Goal: Task Accomplishment & Management: Manage account settings

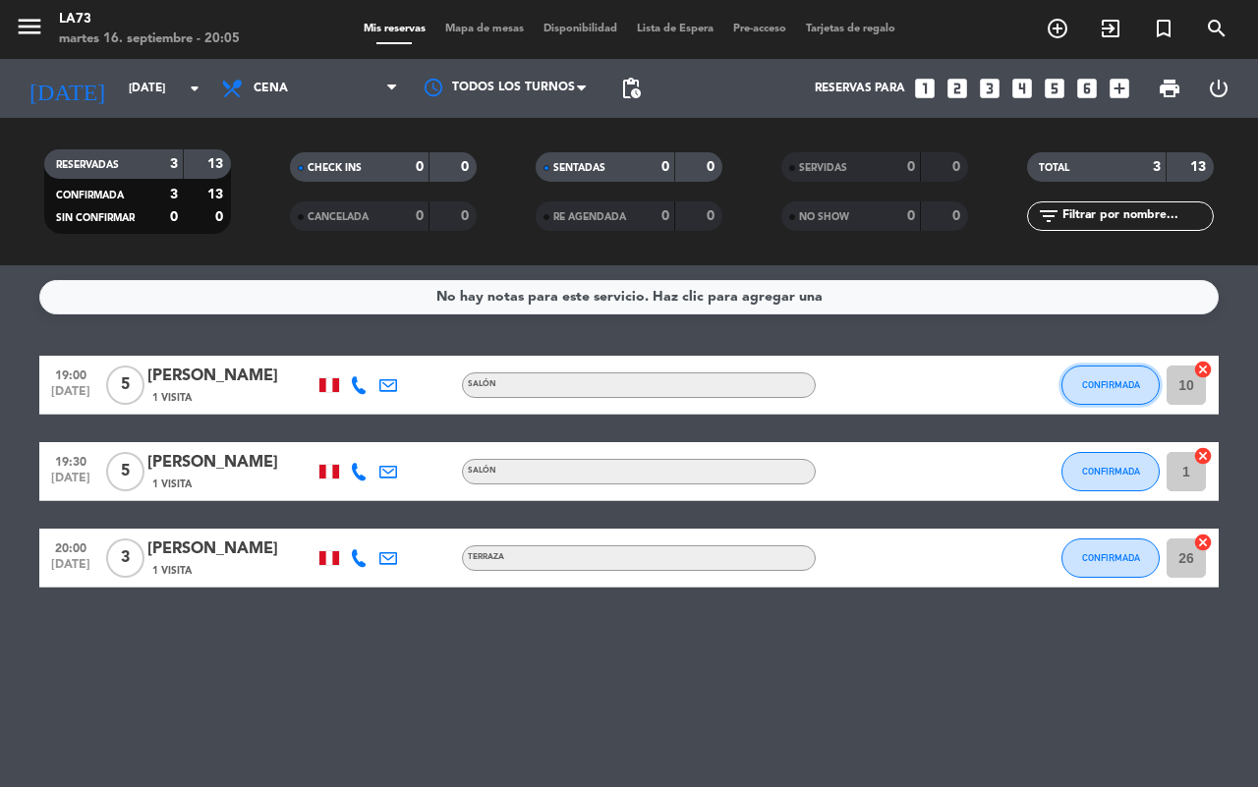
click at [1123, 374] on button "CONFIRMADA" at bounding box center [1111, 385] width 98 height 39
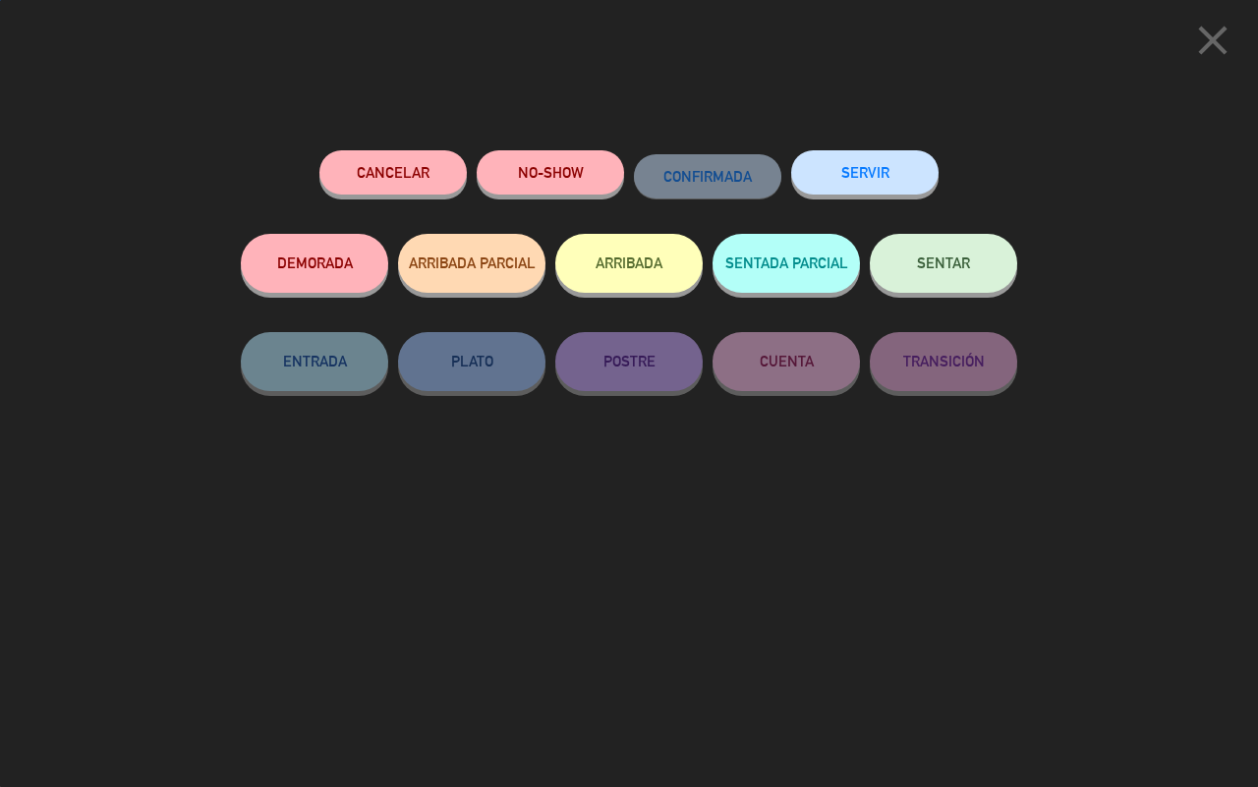
click at [572, 160] on button "NO-SHOW" at bounding box center [550, 172] width 147 height 44
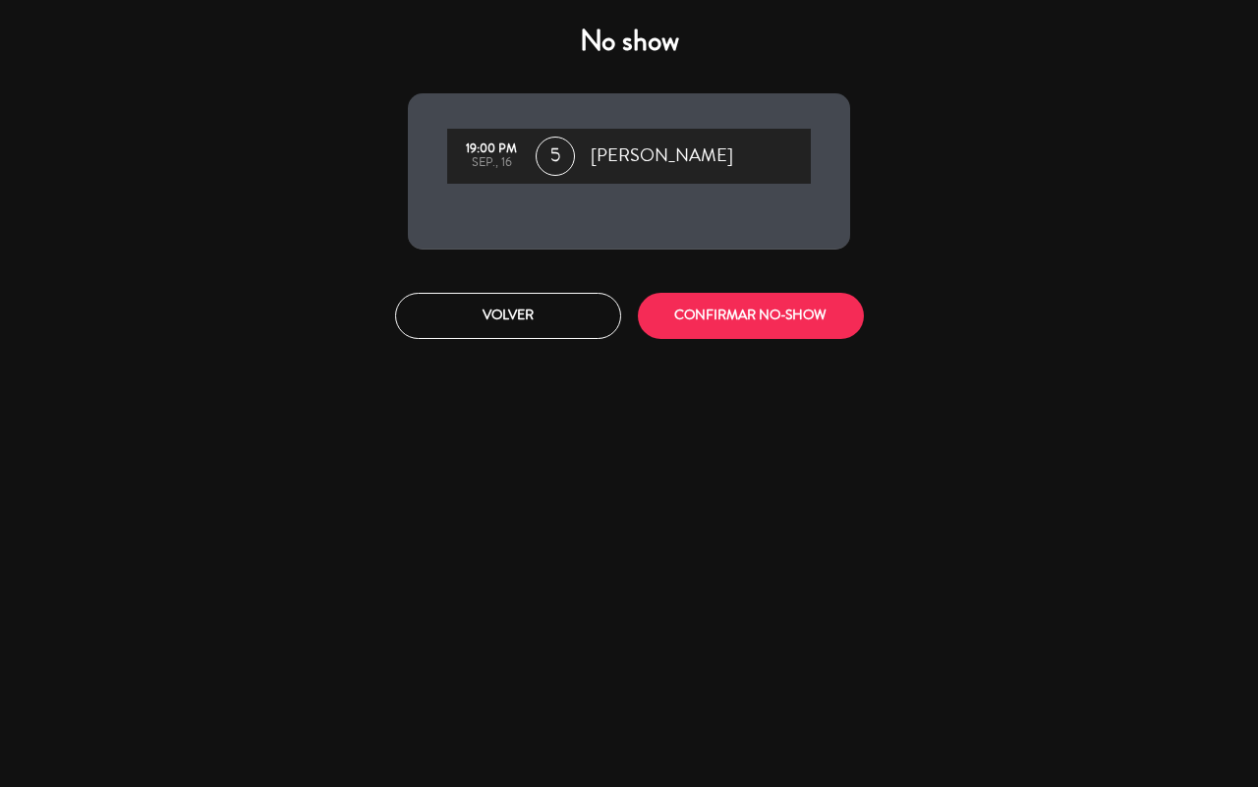
click at [734, 347] on div "Volver CONFIRMAR NO-SHOW" at bounding box center [629, 316] width 472 height 74
click at [734, 342] on div "Volver CONFIRMAR NO-SHOW" at bounding box center [629, 316] width 472 height 74
click at [719, 330] on button "CONFIRMAR NO-SHOW" at bounding box center [751, 316] width 226 height 46
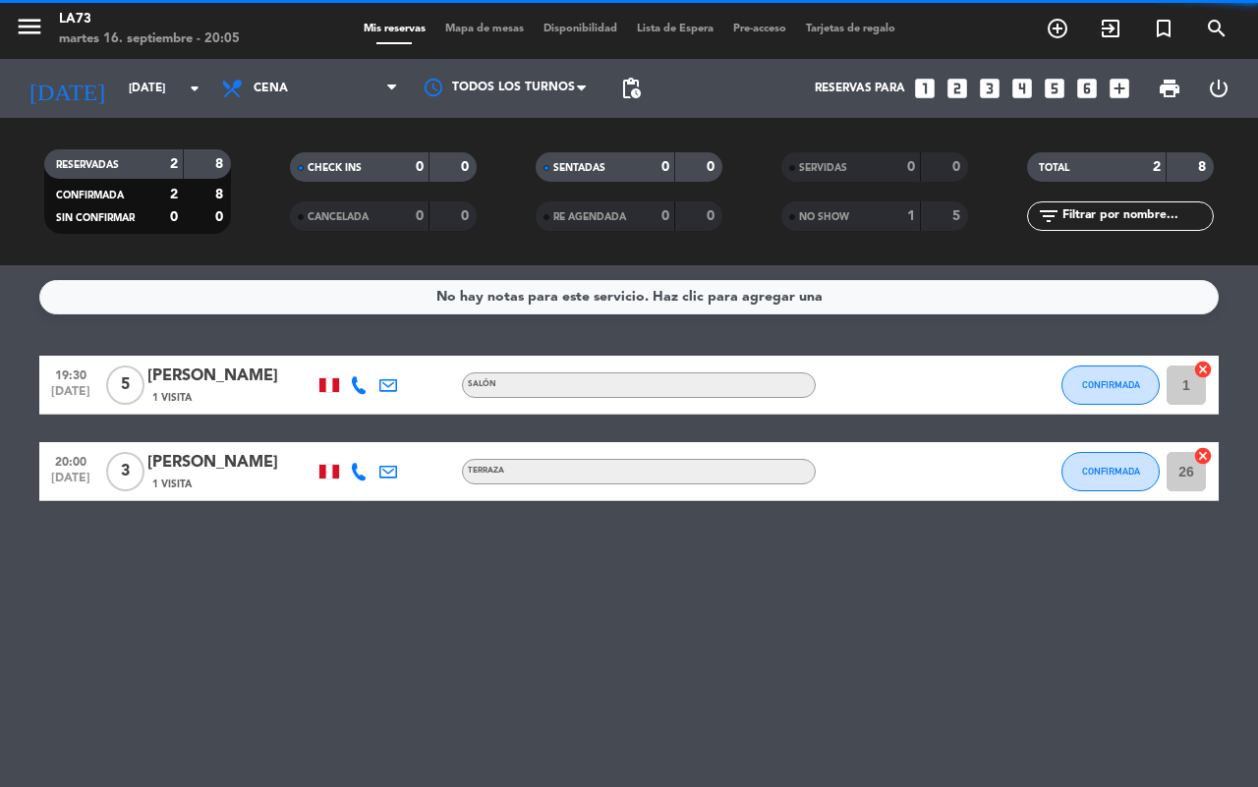
click at [400, 715] on div "No hay notas para este servicio. Haz clic para agregar una 19:30 [DATE] 5 [PERS…" at bounding box center [629, 526] width 1258 height 522
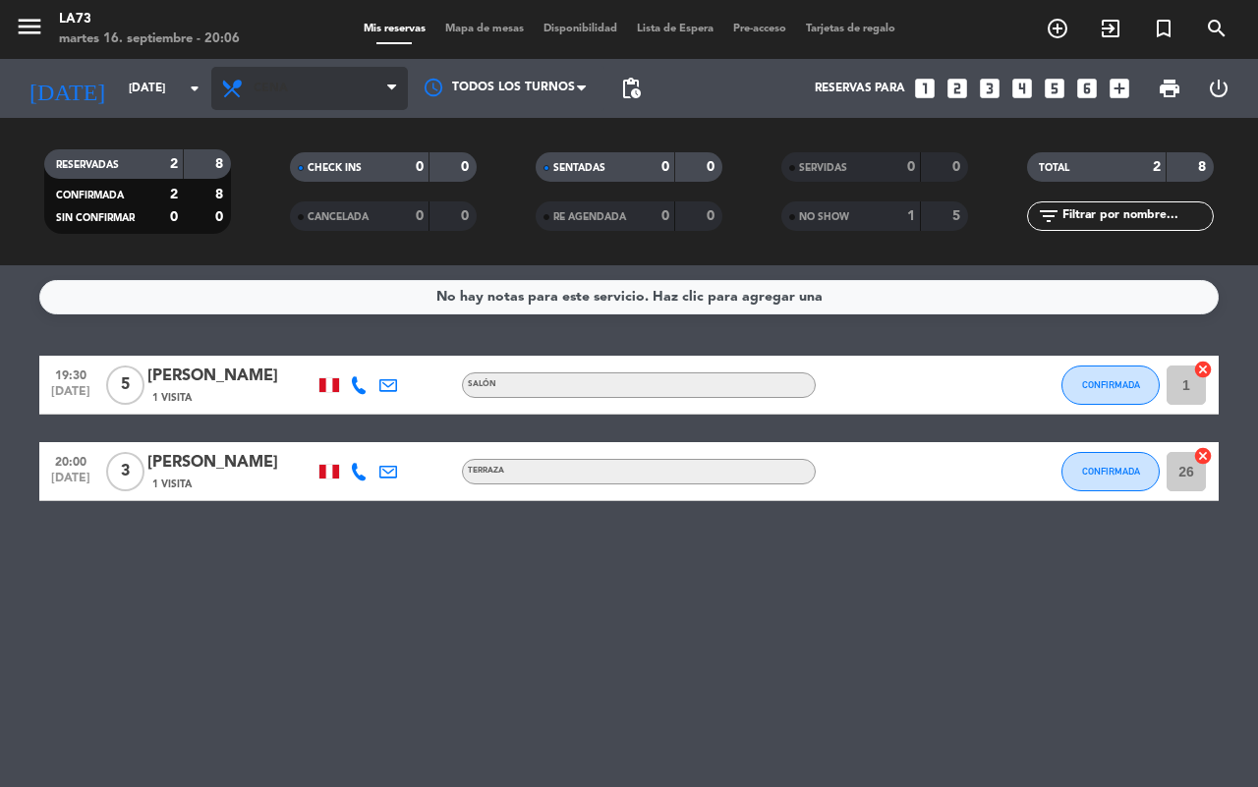
click at [213, 90] on span "Cena" at bounding box center [309, 88] width 197 height 43
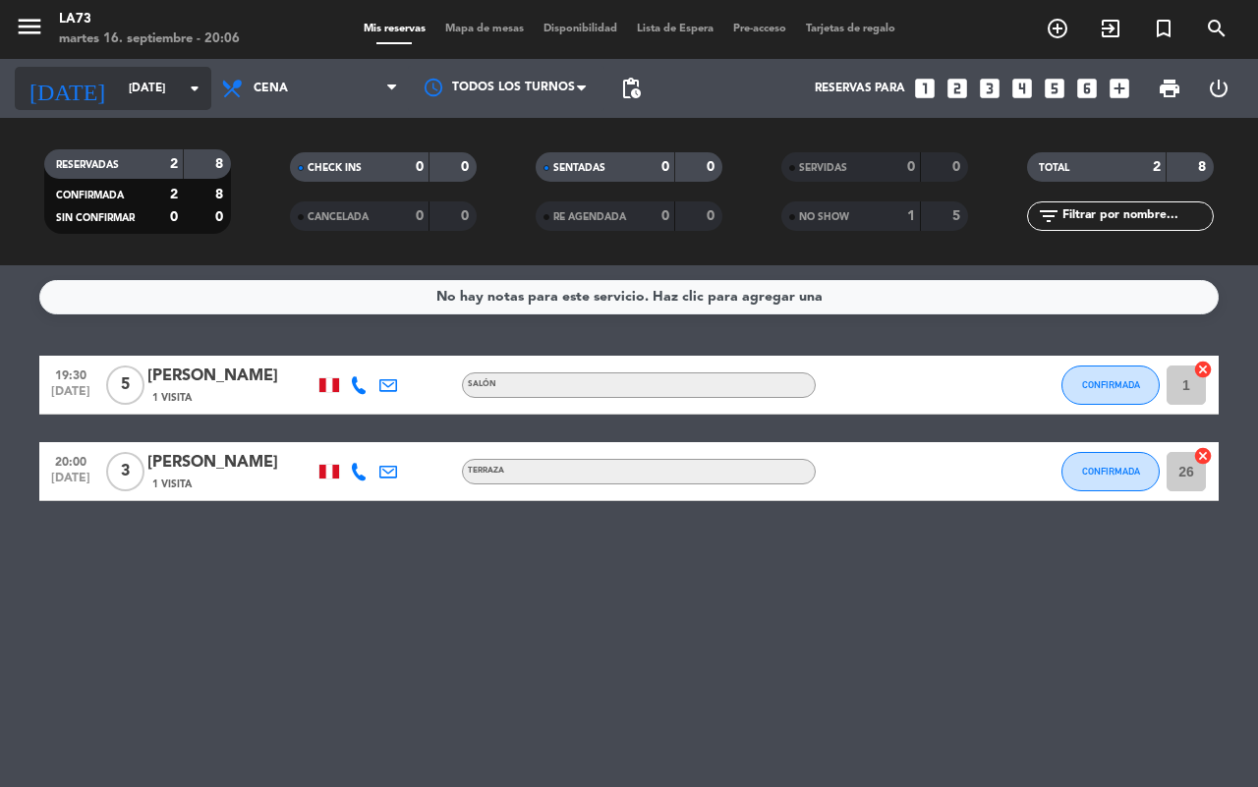
click at [192, 93] on icon "arrow_drop_down" at bounding box center [195, 89] width 24 height 24
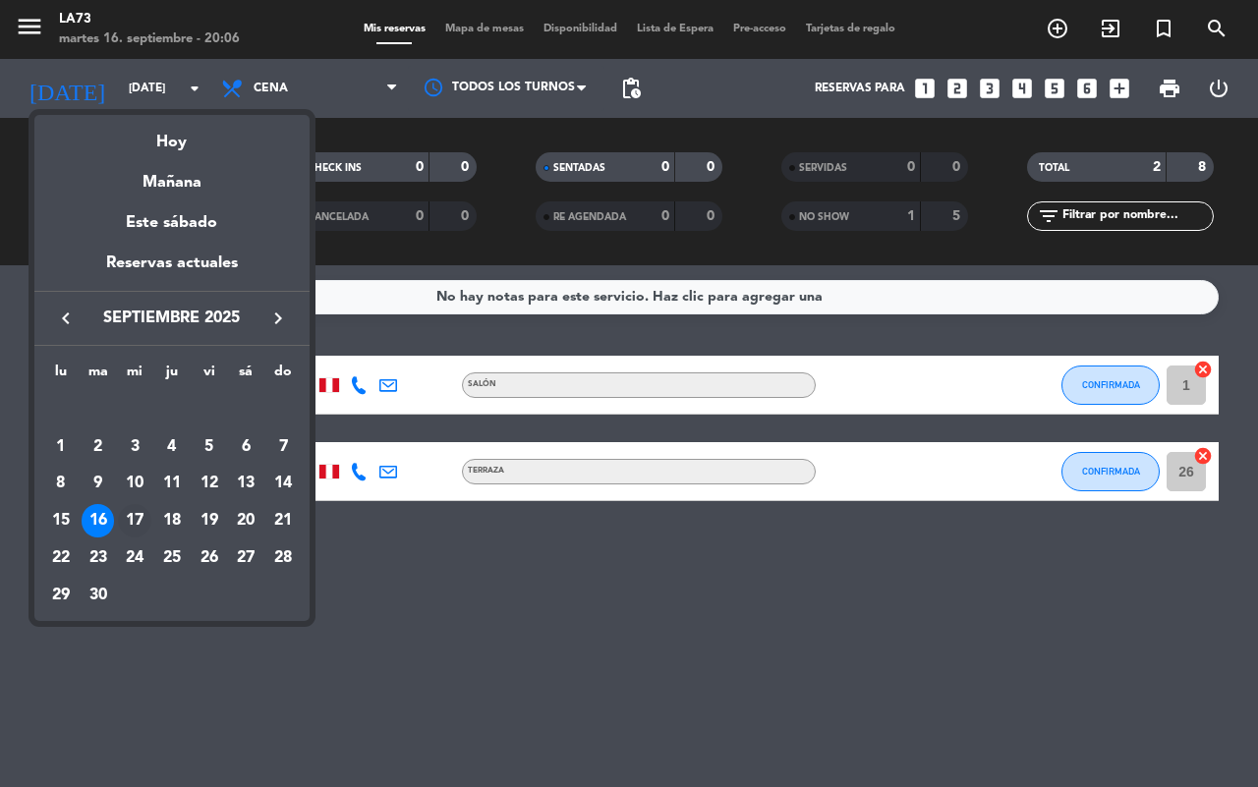
click at [131, 521] on div "17" at bounding box center [134, 520] width 33 height 33
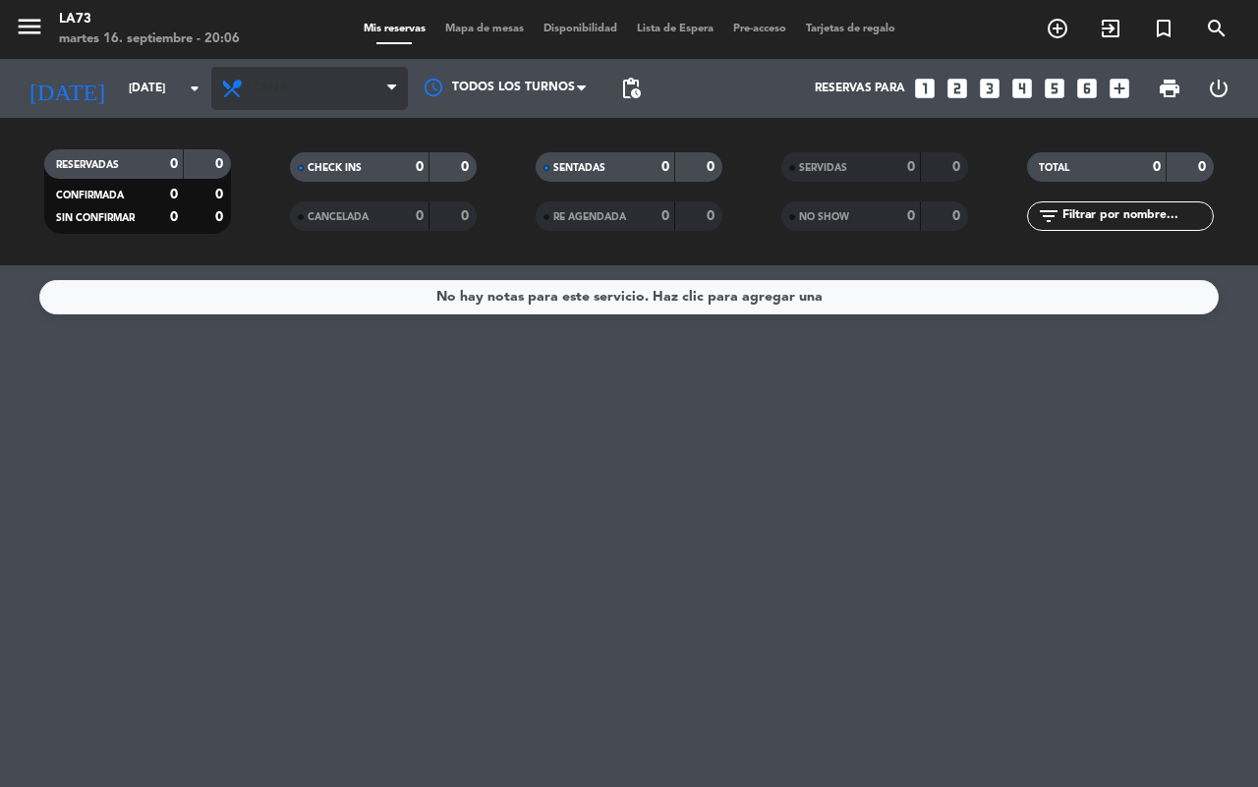
click at [393, 86] on icon at bounding box center [391, 89] width 9 height 16
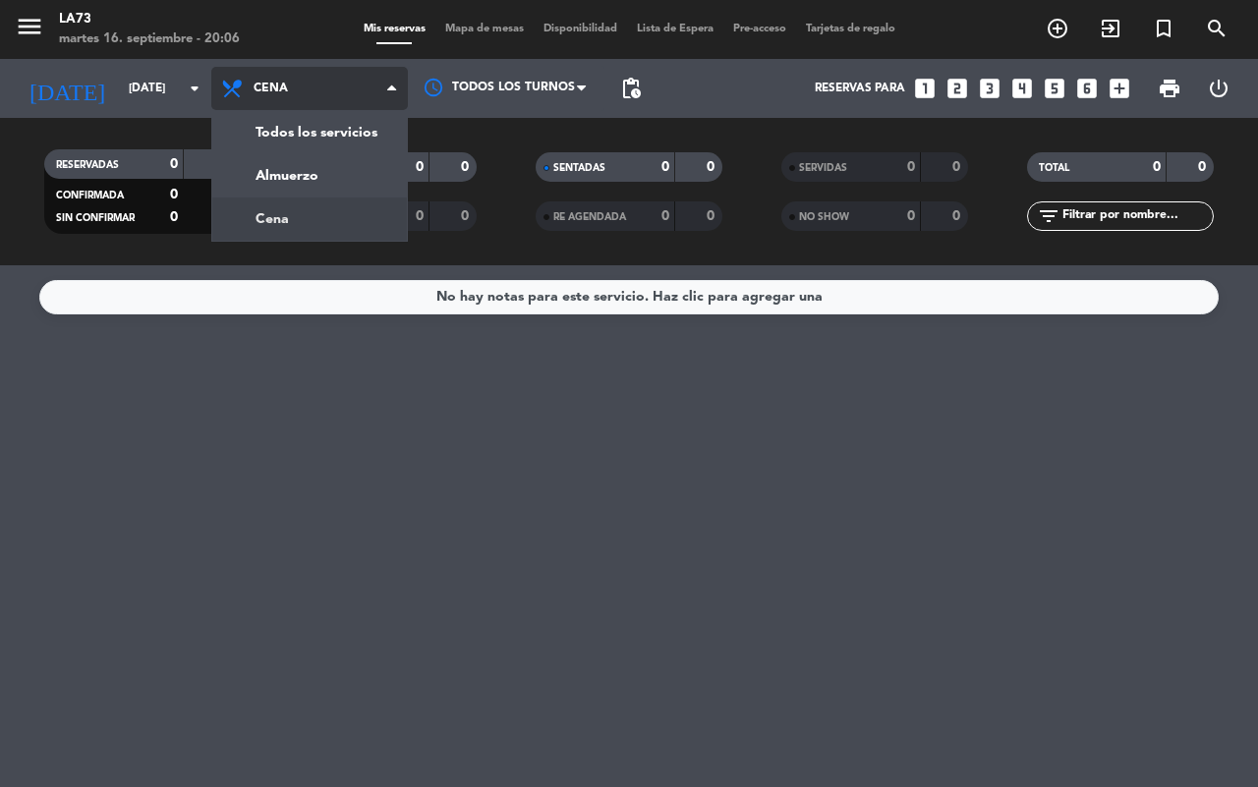
click at [330, 180] on div "menu LA73 [DATE] 16. septiembre - 20:06 Mis reservas Mapa de mesas Disponibilid…" at bounding box center [629, 132] width 1258 height 265
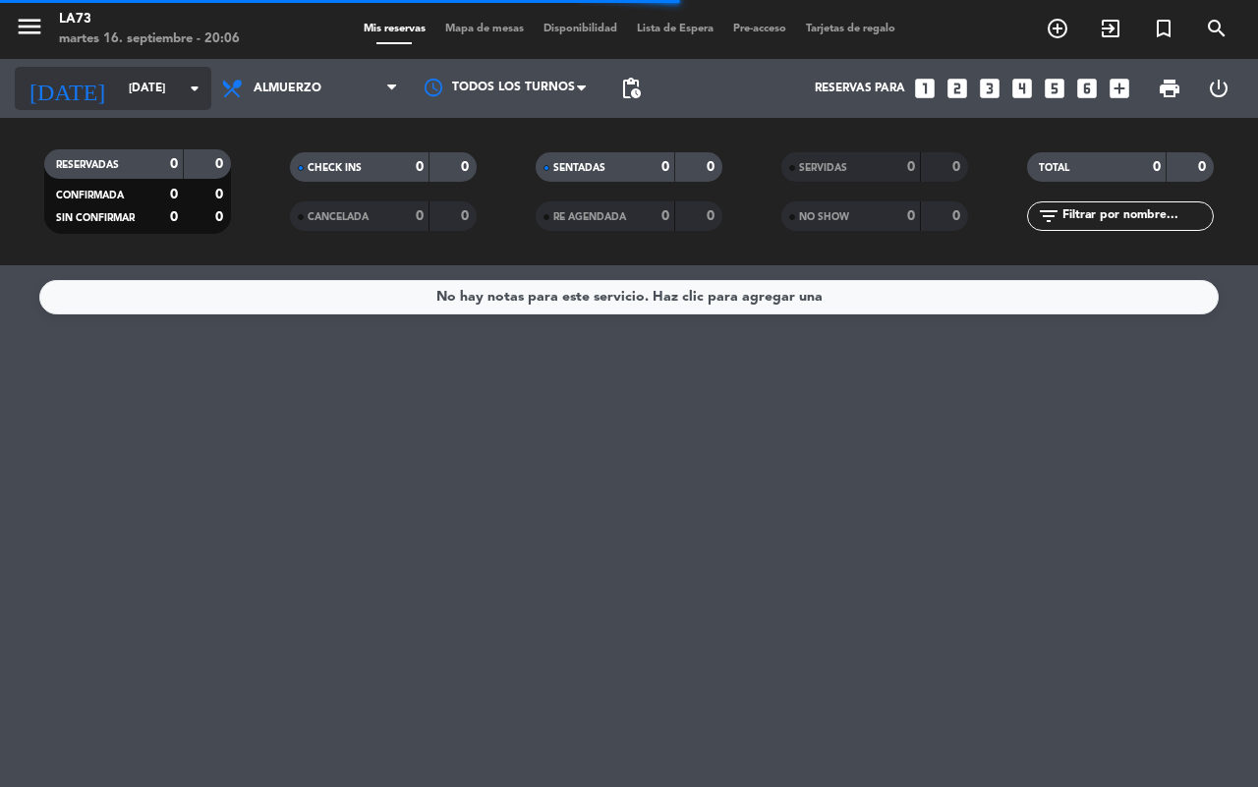
click at [195, 86] on icon "arrow_drop_down" at bounding box center [195, 89] width 24 height 24
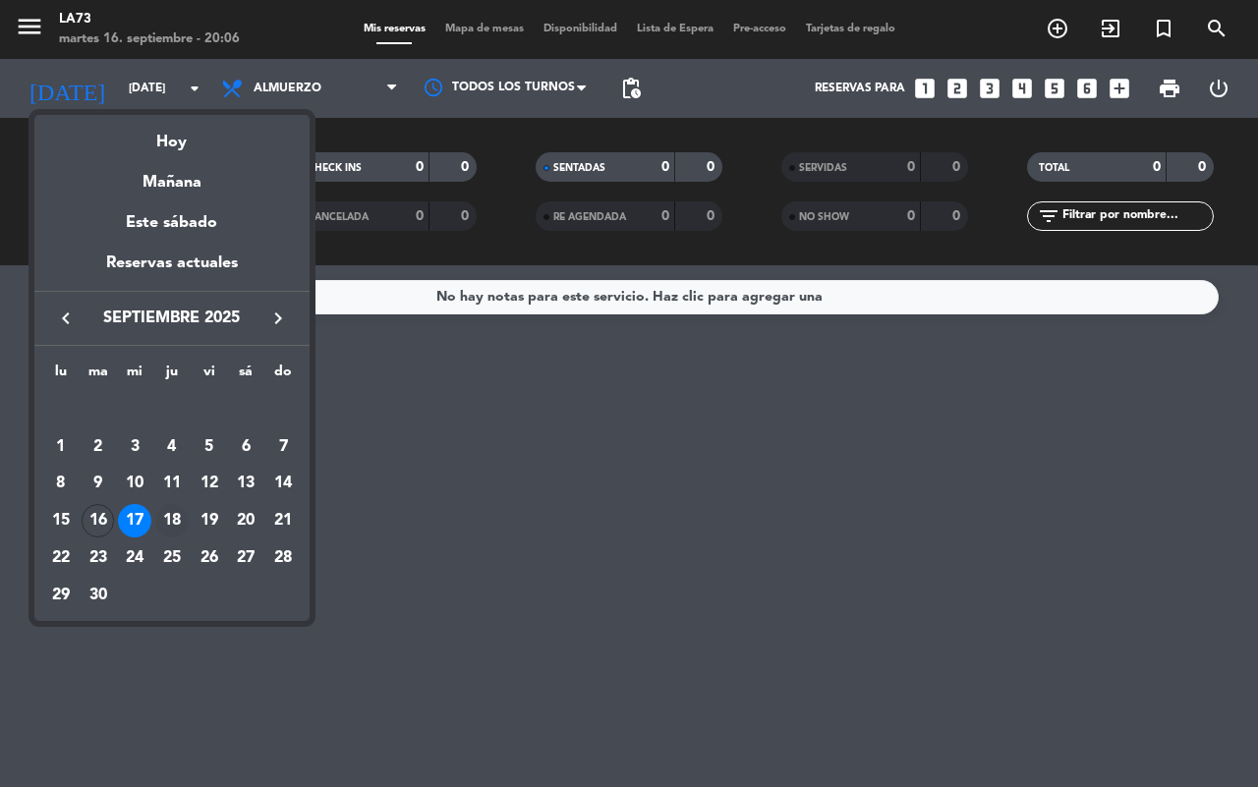
click at [168, 514] on div "18" at bounding box center [171, 520] width 33 height 33
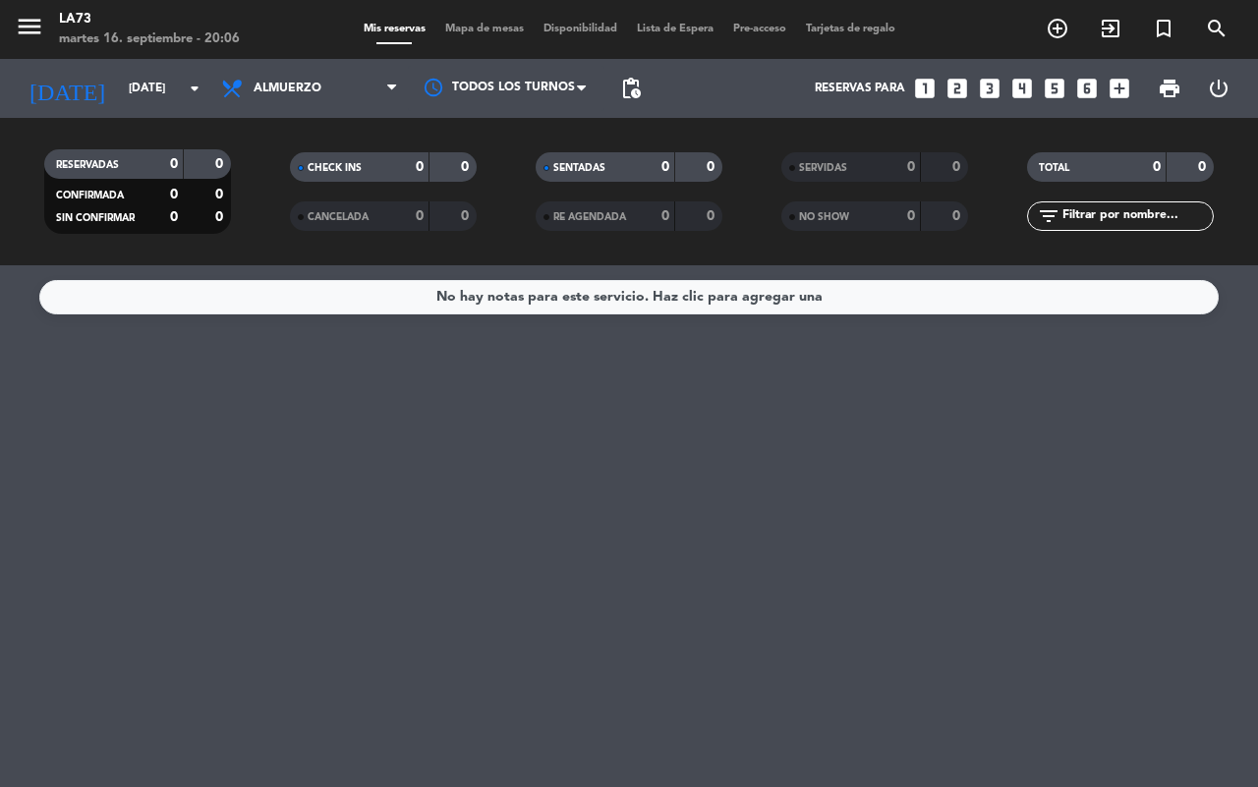
type input "[DEMOGRAPHIC_DATA][DATE]"
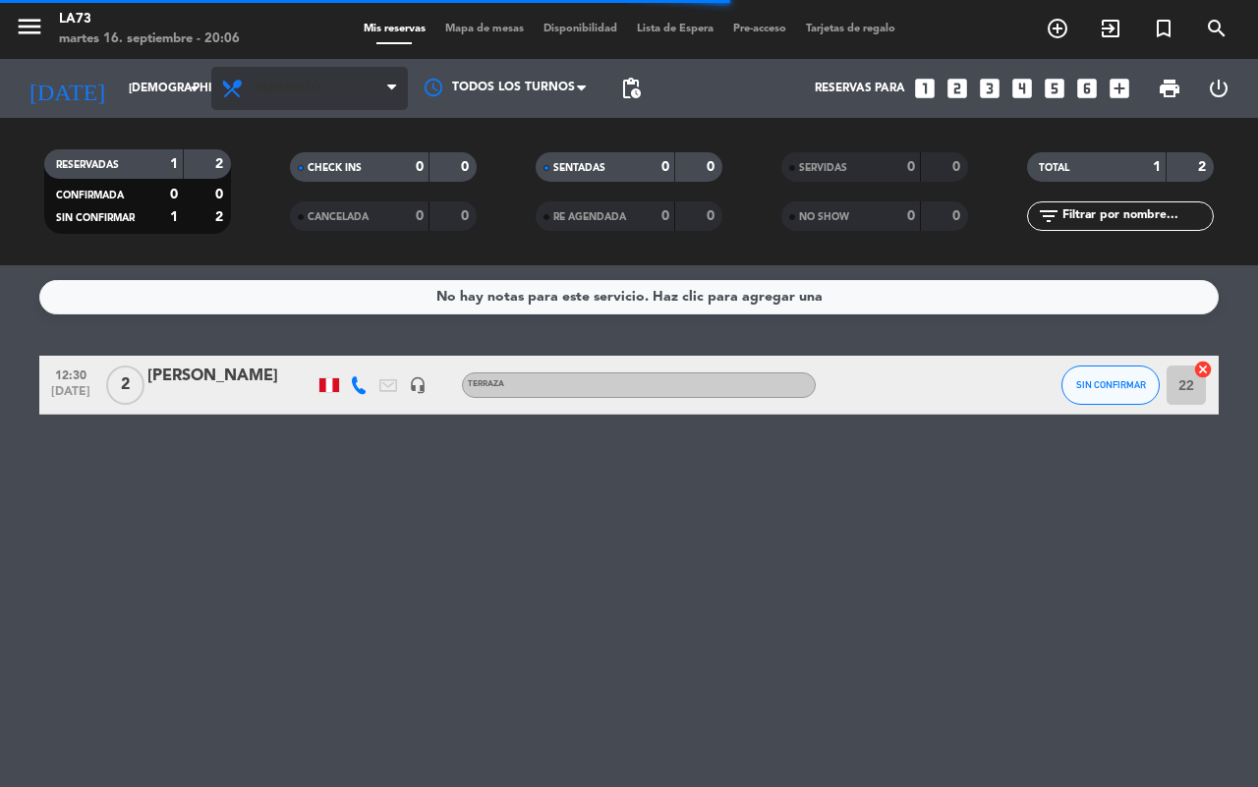
click at [391, 101] on span "Almuerzo" at bounding box center [309, 88] width 197 height 43
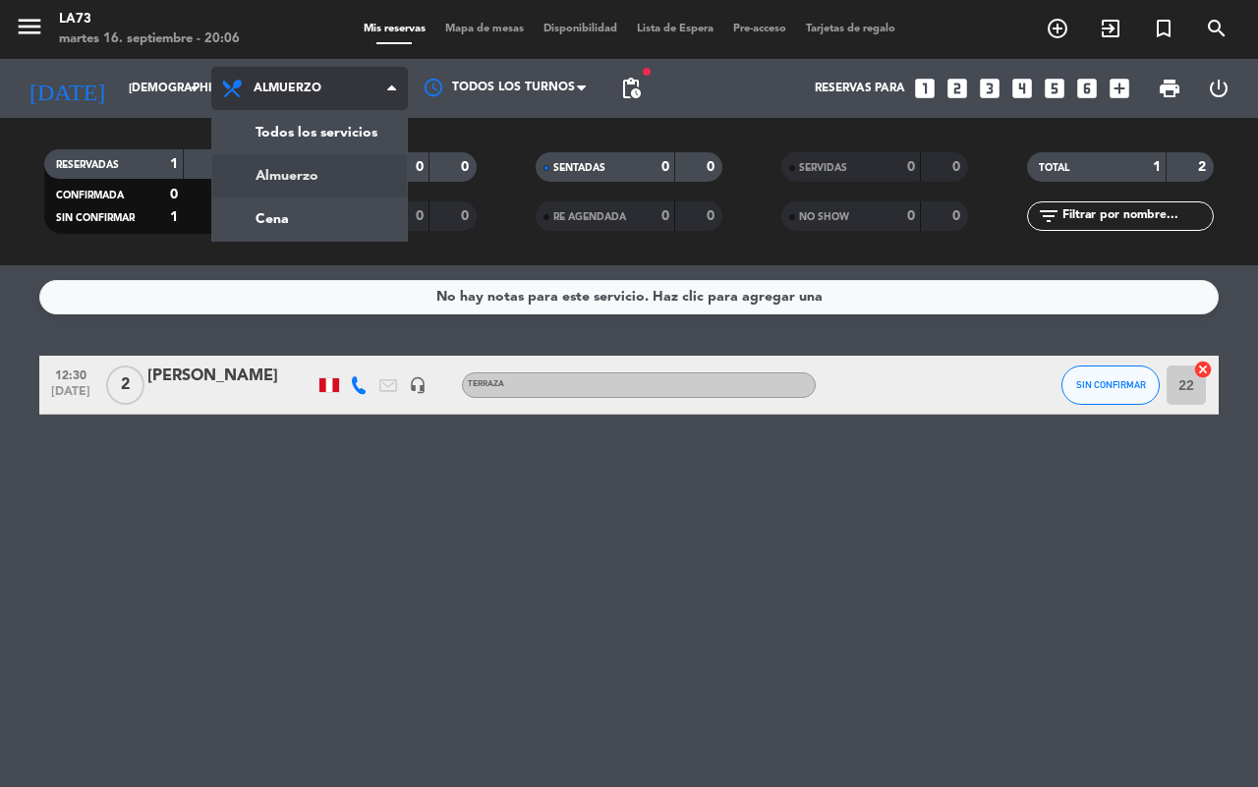
click at [342, 214] on div "menu LA73 [DATE] 16. septiembre - 20:06 Mis reservas Mapa de mesas Disponibilid…" at bounding box center [629, 132] width 1258 height 265
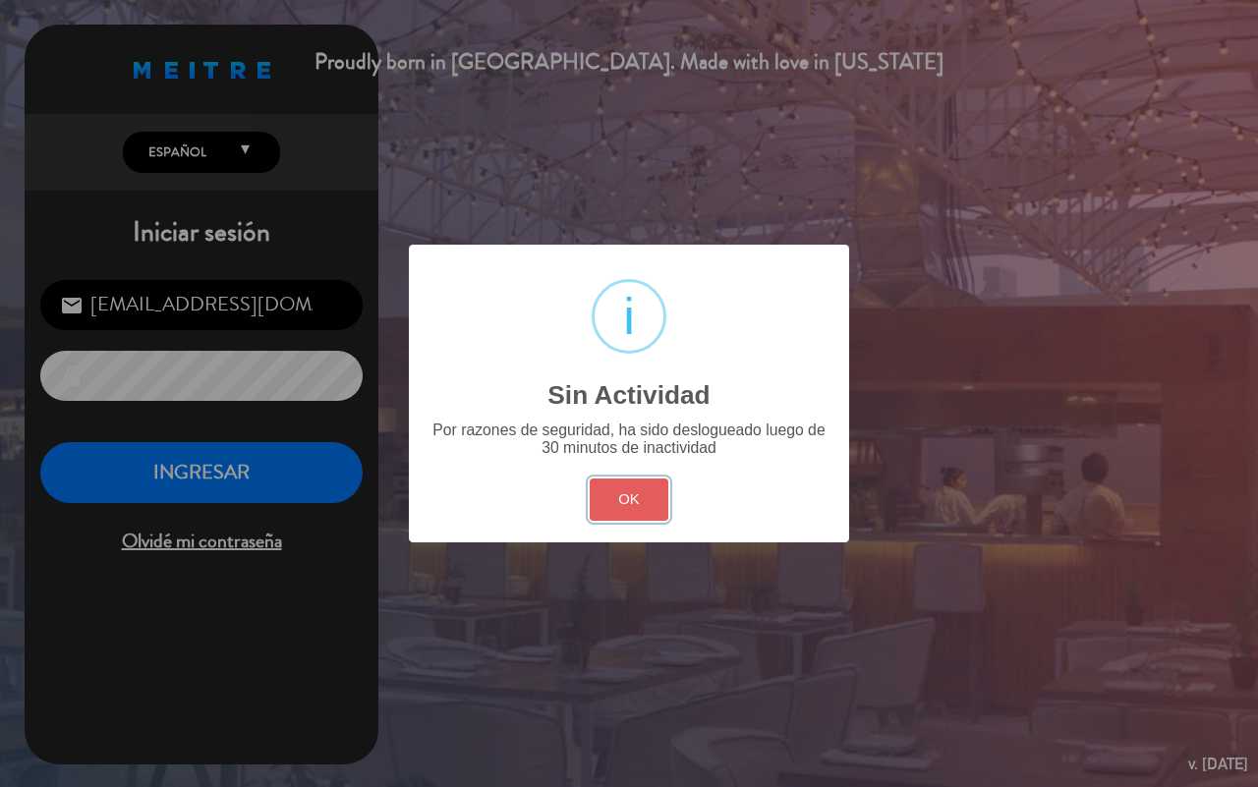
click at [602, 491] on button "OK" at bounding box center [630, 500] width 80 height 42
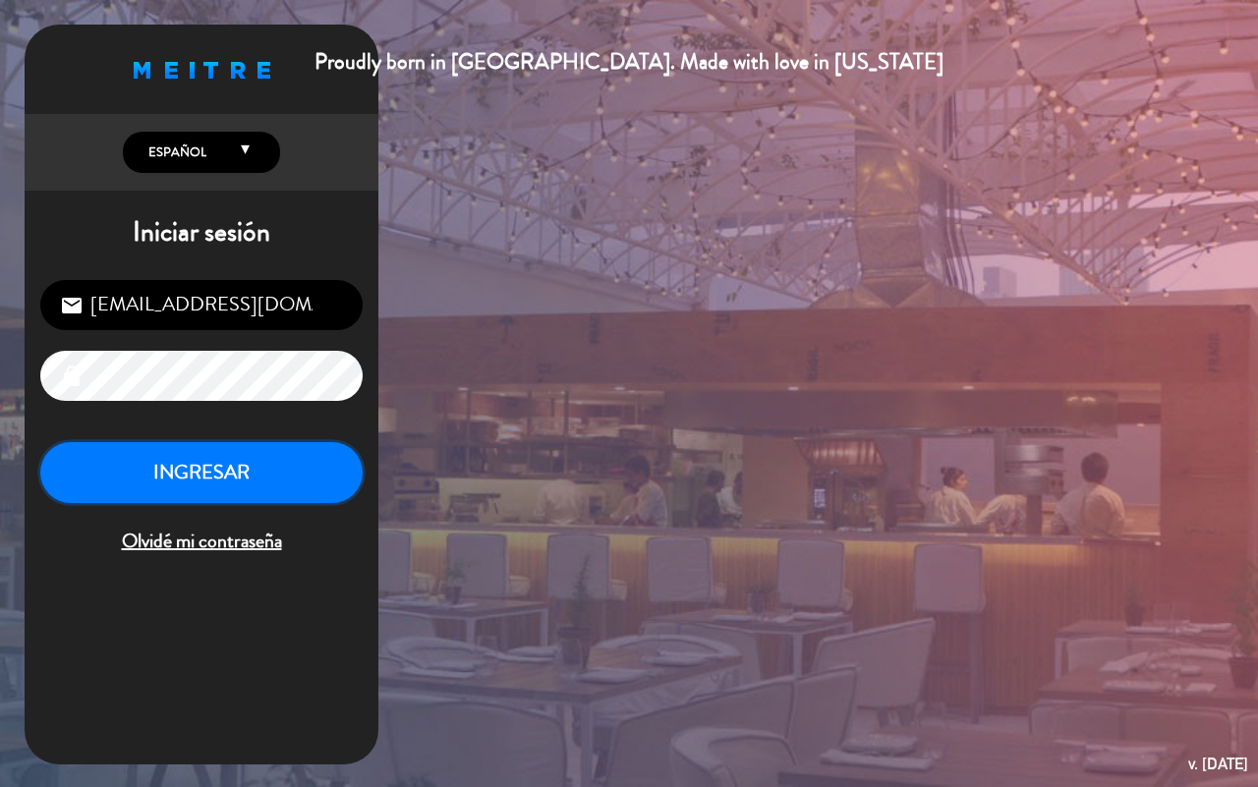
click at [275, 460] on button "INGRESAR" at bounding box center [201, 473] width 322 height 62
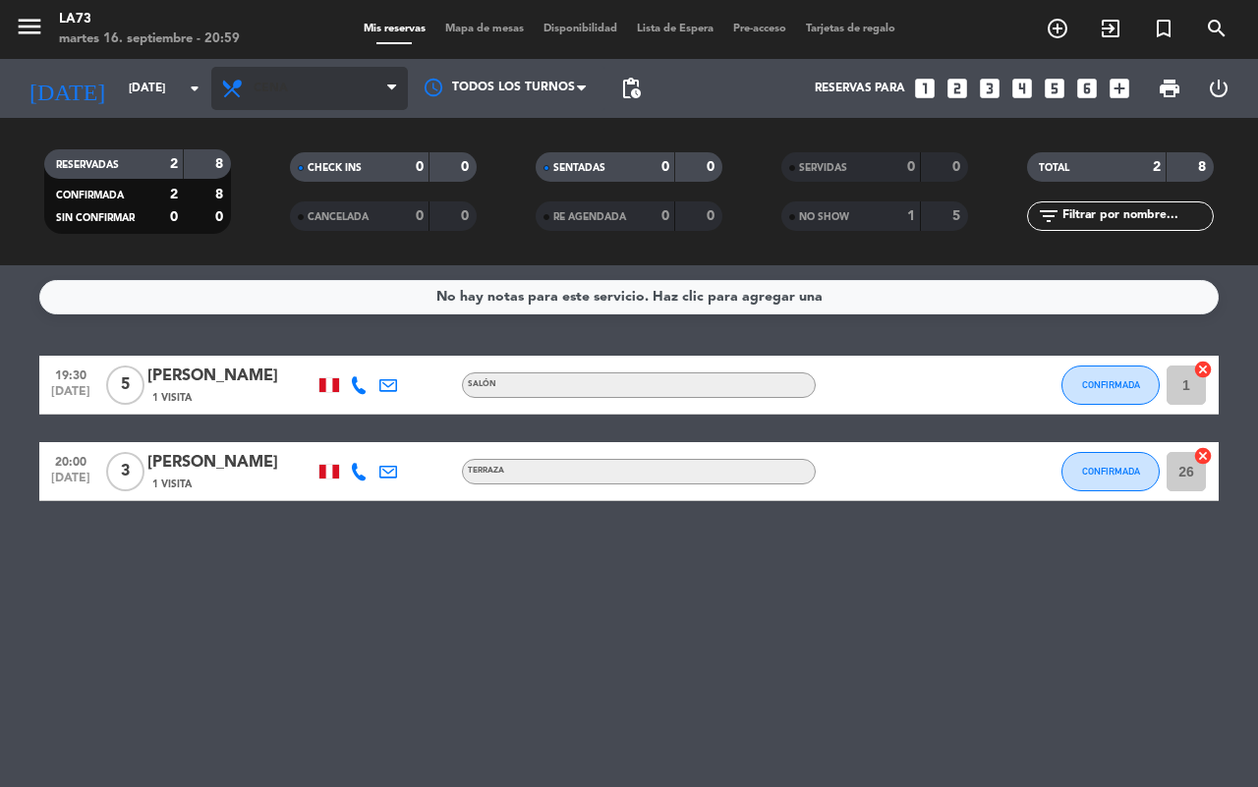
click at [292, 90] on span "Cena" at bounding box center [309, 88] width 197 height 43
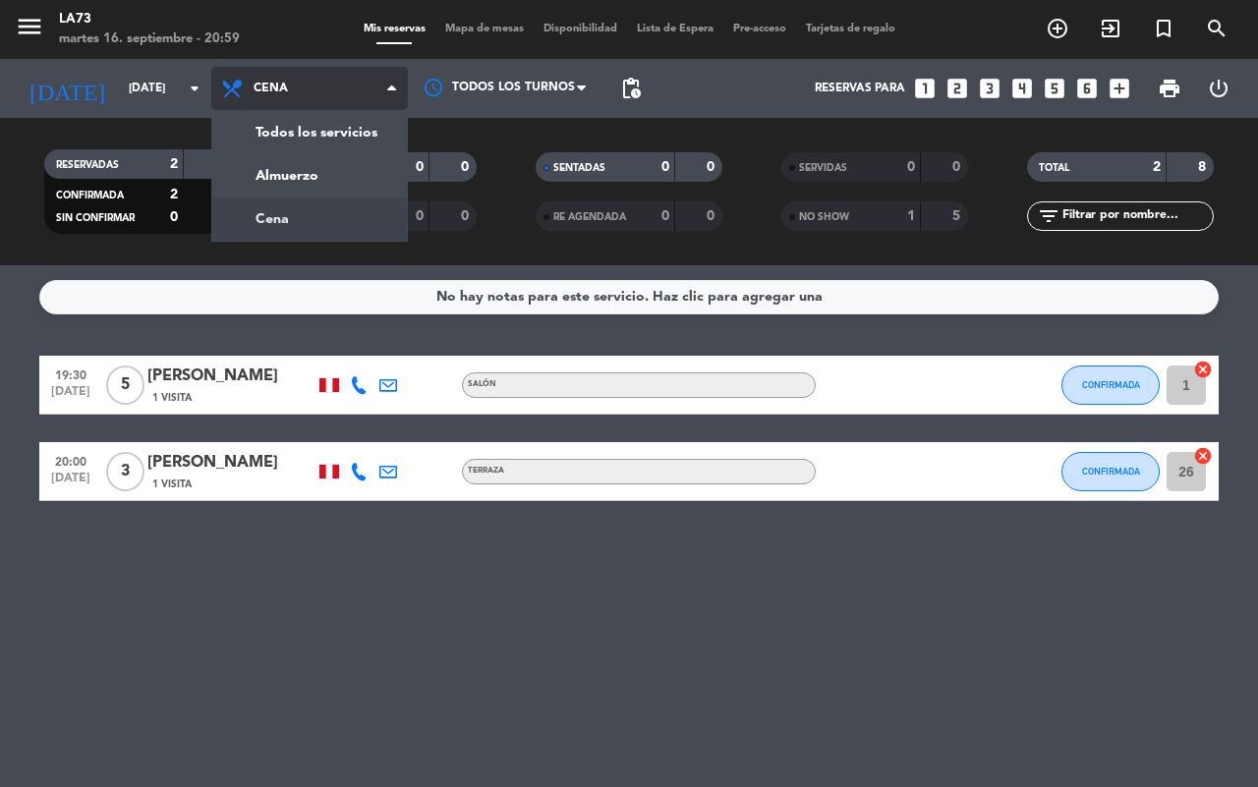
click at [277, 170] on div "menu LA73 [DATE] 16. septiembre - 20:59 Mis reservas Mapa de mesas Disponibilid…" at bounding box center [629, 132] width 1258 height 265
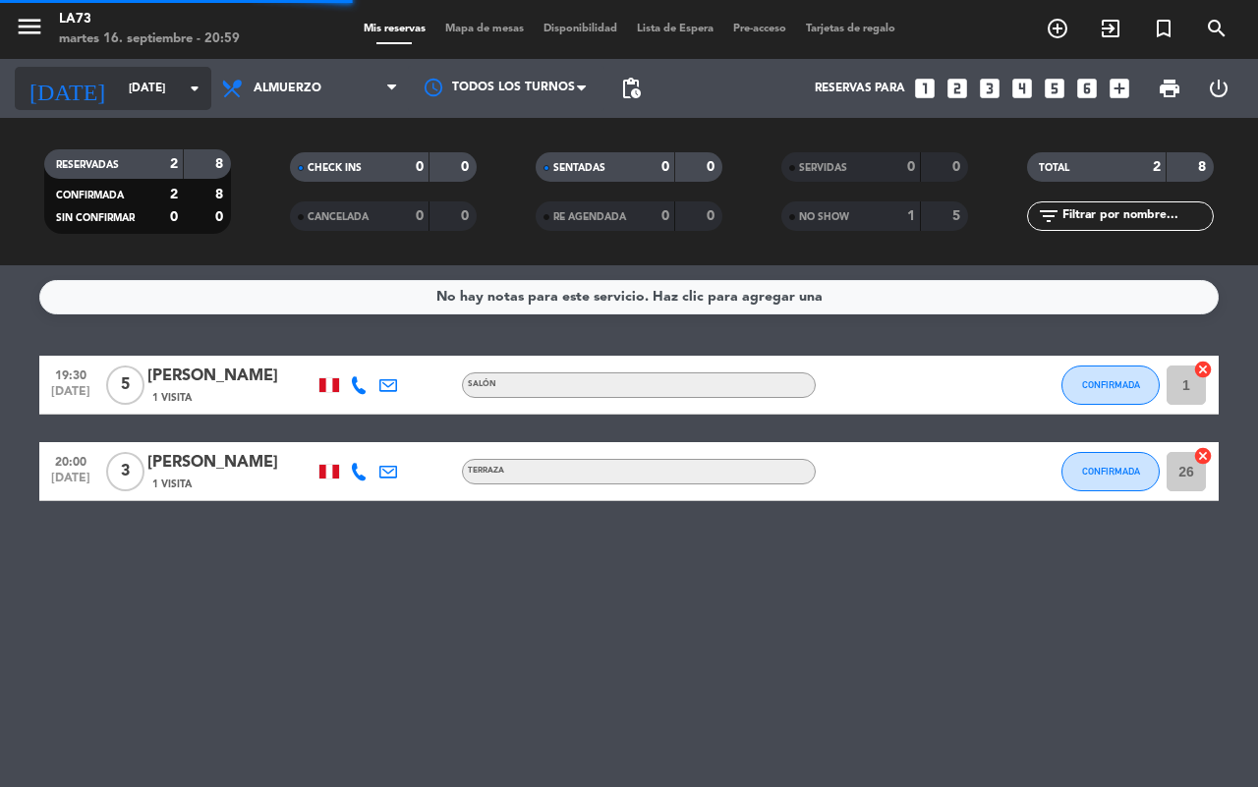
click at [119, 99] on input "[DATE]" at bounding box center [197, 88] width 156 height 33
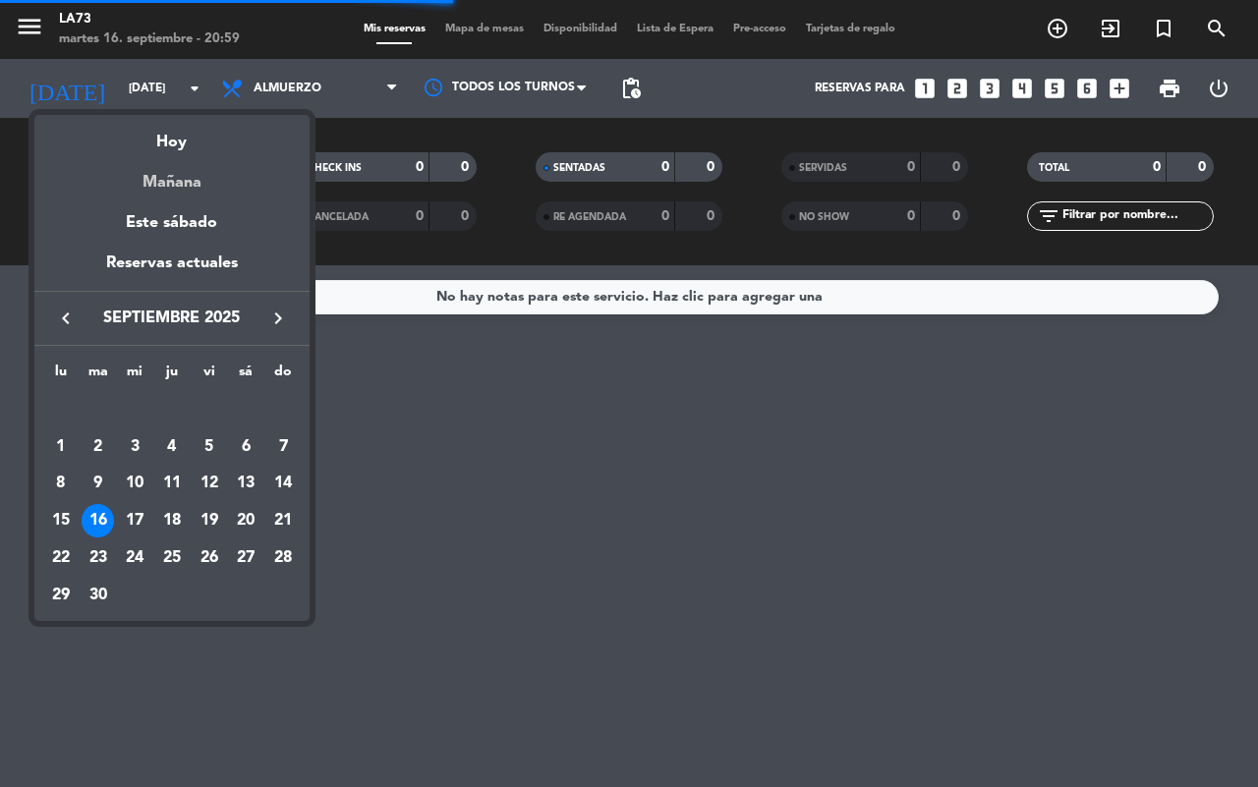
click at [162, 193] on div "Mañana" at bounding box center [171, 175] width 275 height 40
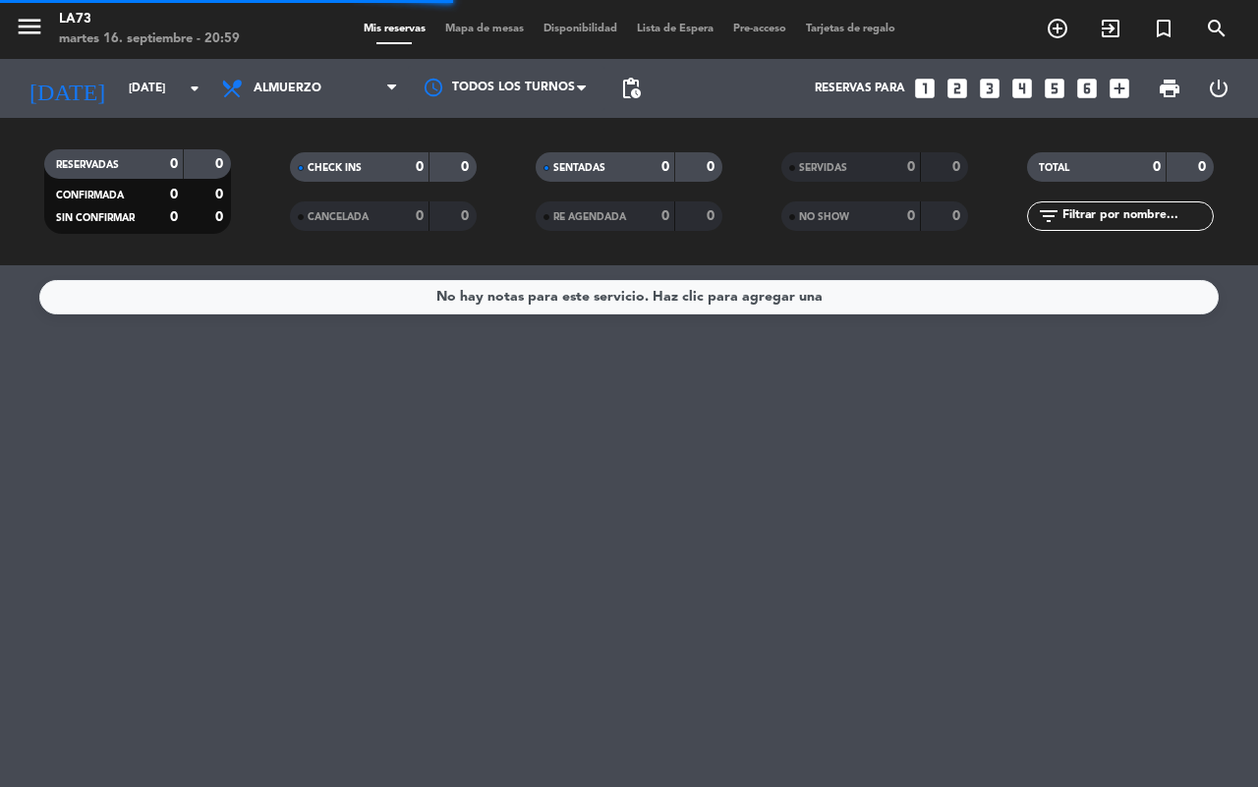
type input "[DATE]"
